Goal: Browse casually

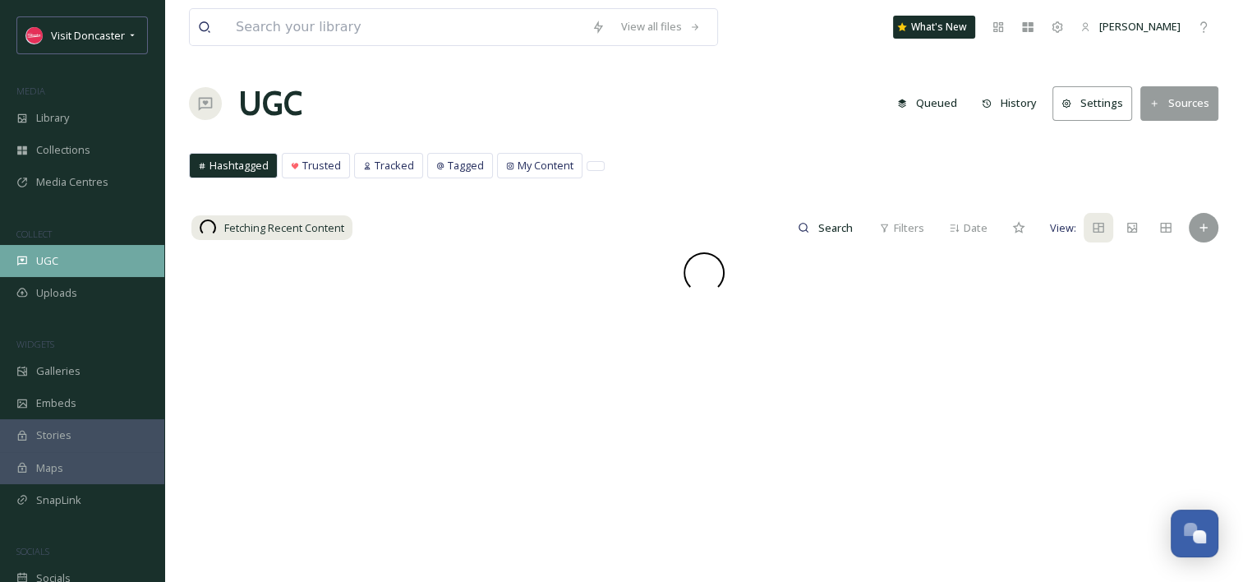
click at [43, 260] on span "UGC" at bounding box center [47, 261] width 22 height 16
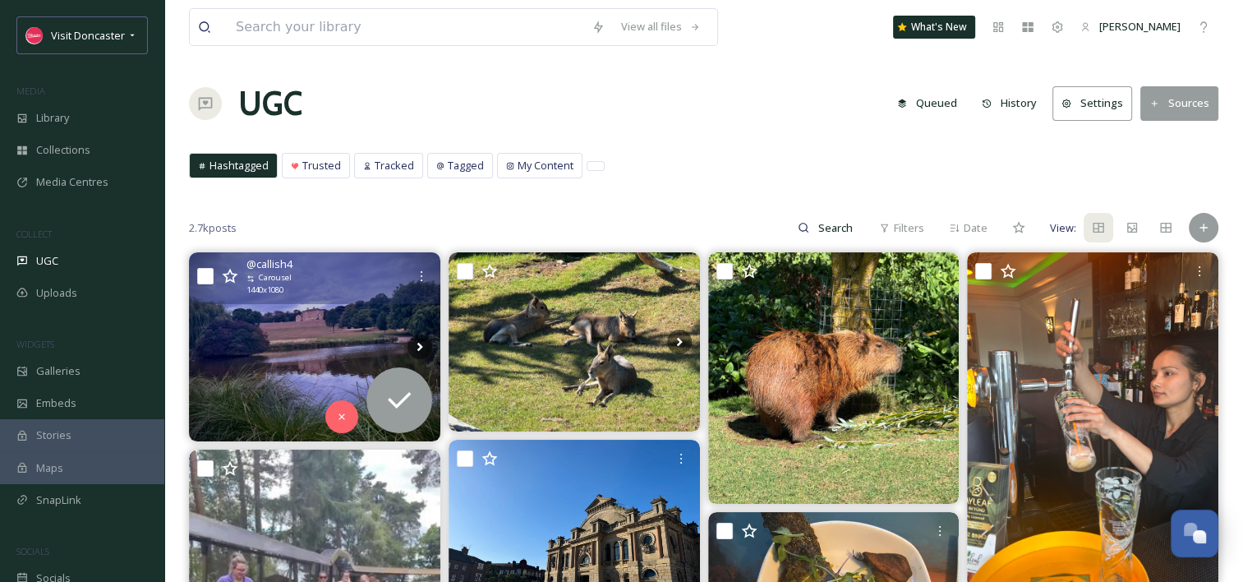
click at [385, 316] on img at bounding box center [314, 346] width 251 height 188
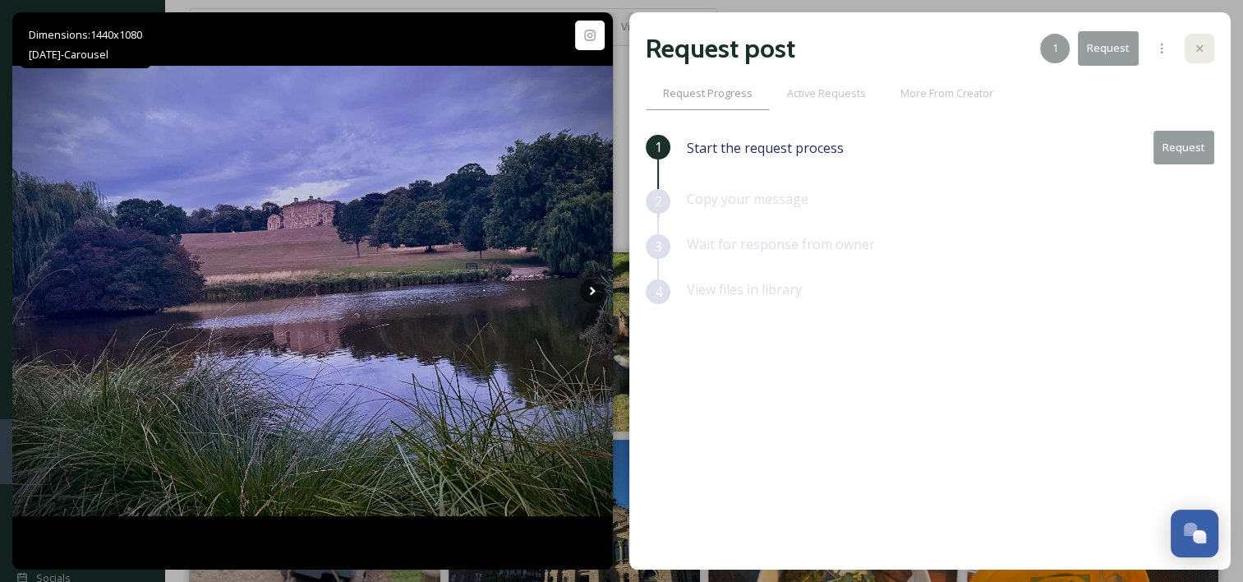
click at [1204, 44] on icon at bounding box center [1199, 48] width 13 height 13
